Goal: Find specific page/section: Find specific page/section

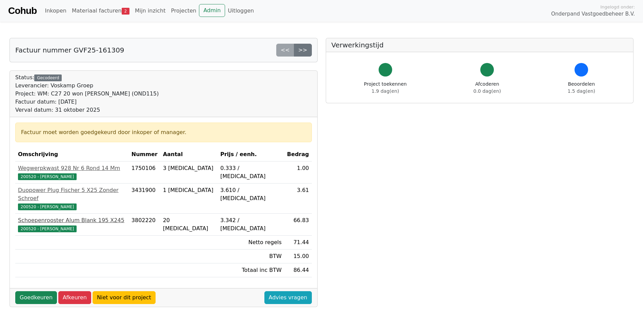
click at [40, 226] on span "200520 - [PERSON_NAME]" at bounding box center [47, 229] width 59 height 7
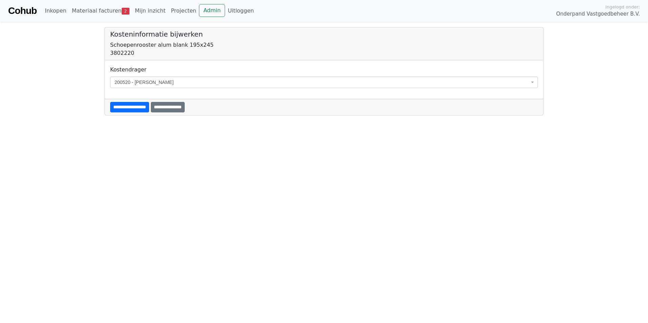
click at [532, 81] on span "200520 - [PERSON_NAME]" at bounding box center [323, 83] width 427 height 12
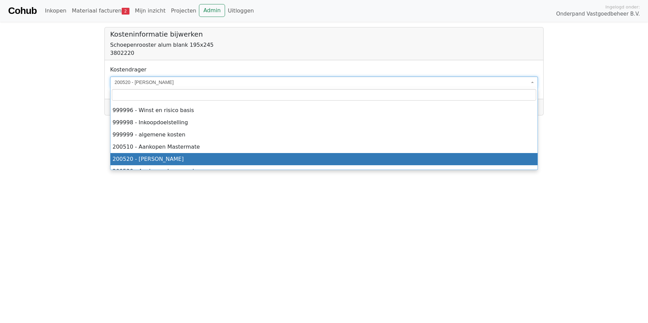
scroll to position [2692, 0]
